Goal: Transaction & Acquisition: Purchase product/service

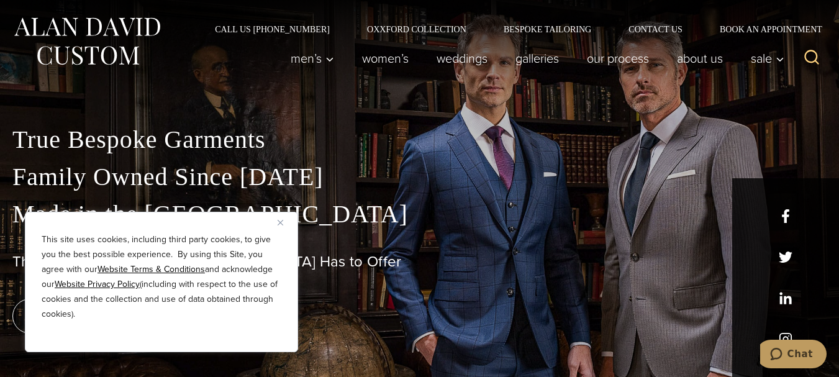
click at [278, 224] on img "Close" at bounding box center [281, 223] width 6 height 6
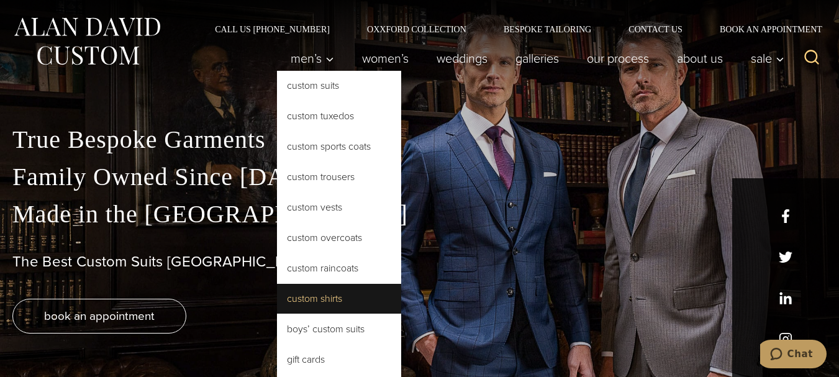
click at [297, 300] on link "Custom Shirts" at bounding box center [339, 299] width 124 height 30
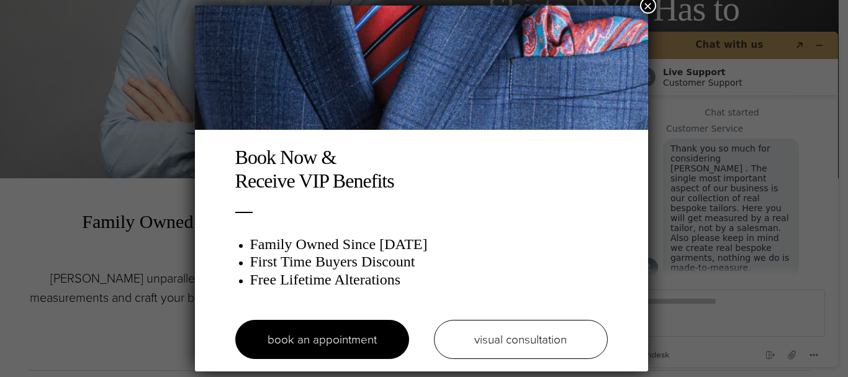
click at [647, 4] on button "×" at bounding box center [648, 6] width 16 height 16
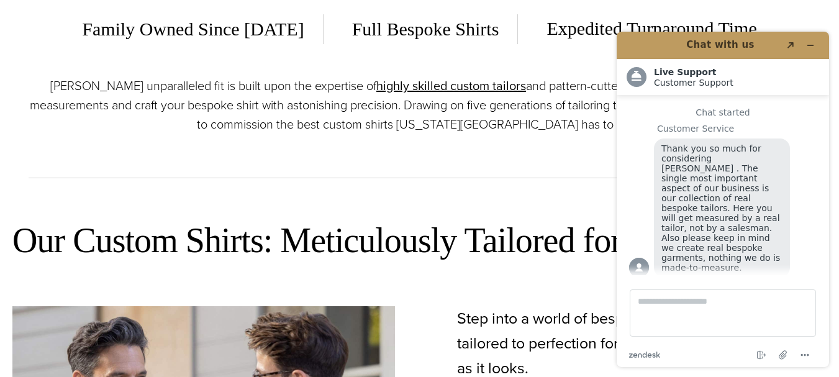
scroll to position [389, 0]
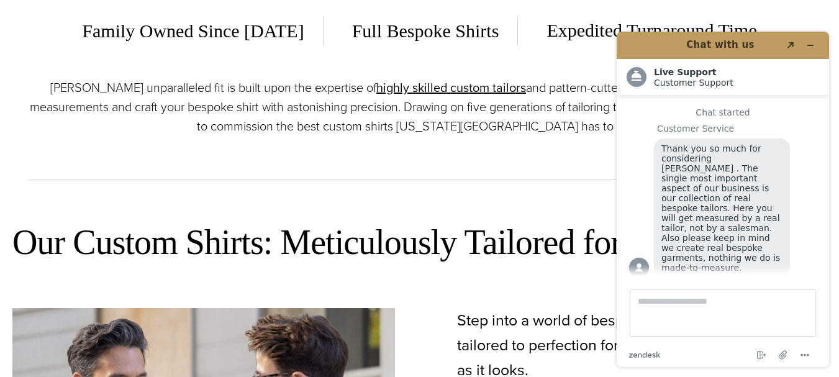
click at [405, 27] on span "Full Bespoke Shirts" at bounding box center [426, 31] width 185 height 30
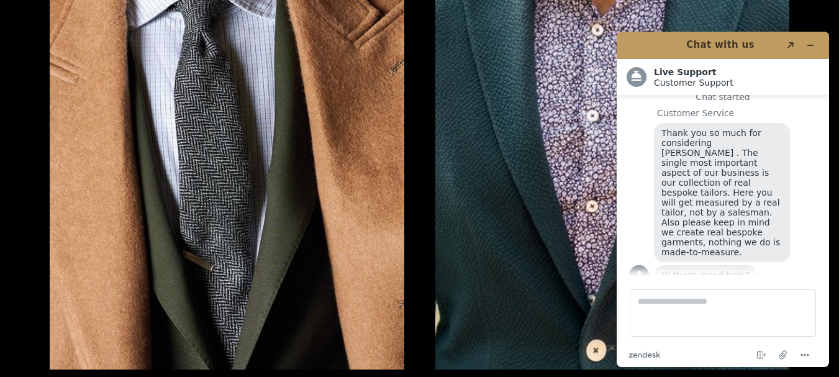
scroll to position [2154, 0]
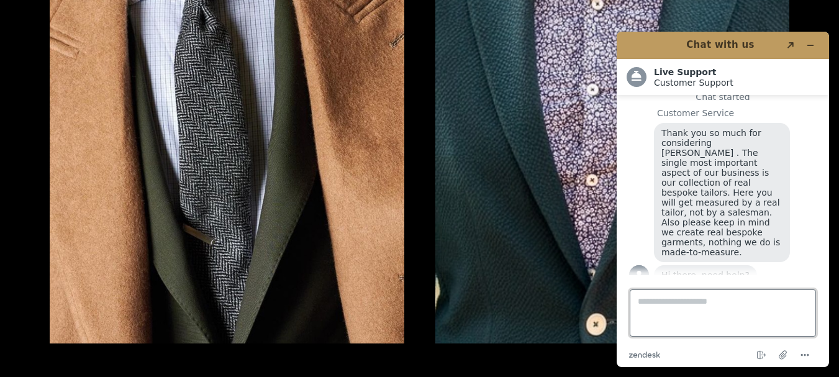
click at [703, 318] on textarea "Type a message here..." at bounding box center [723, 312] width 186 height 47
type textarea "**********"
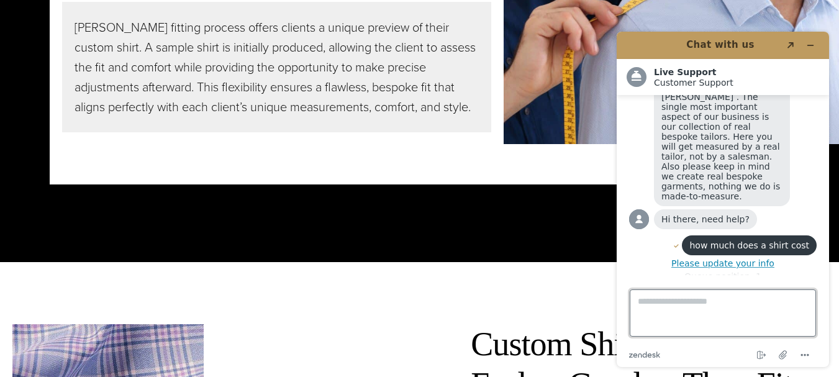
scroll to position [2841, 0]
